Goal: Check status: Check status

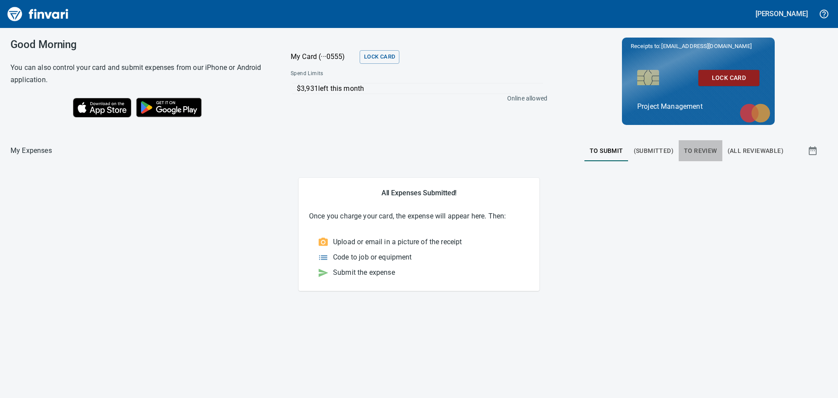
click at [700, 148] on span "To Review" at bounding box center [700, 150] width 33 height 11
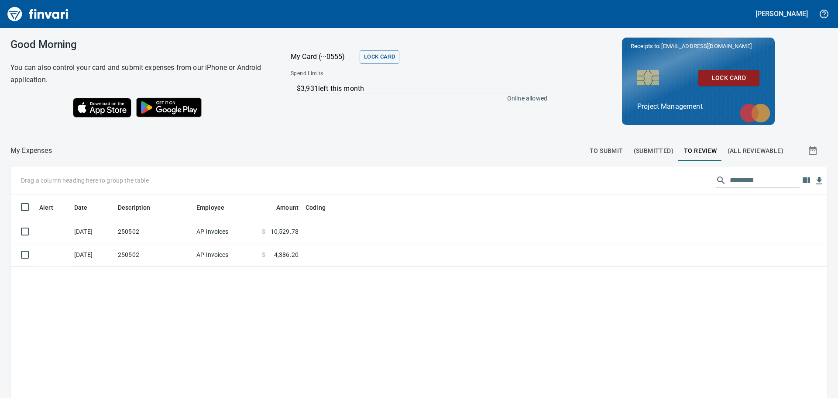
scroll to position [295, 804]
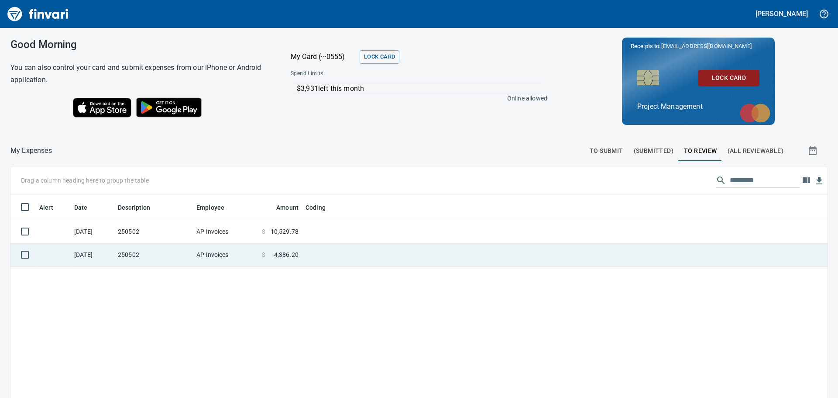
click at [162, 249] on td "250502" at bounding box center [153, 254] width 79 height 23
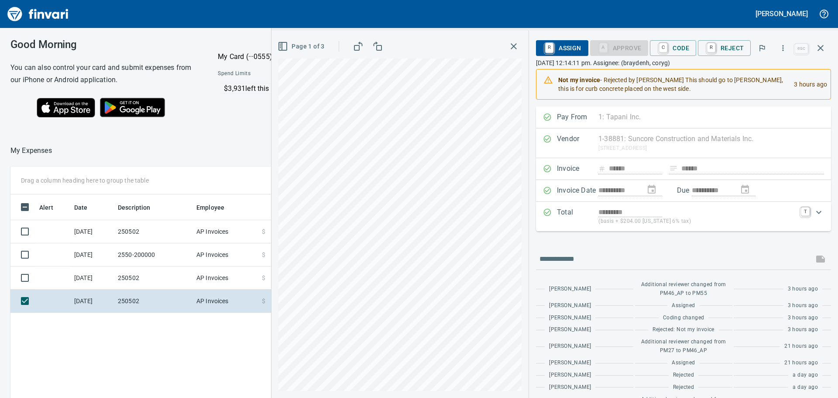
scroll to position [295, 586]
